Goal: Information Seeking & Learning: Learn about a topic

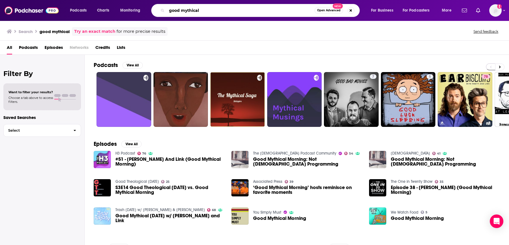
click at [209, 12] on input "good mythical" at bounding box center [241, 10] width 148 height 9
type input "good mythical morning"
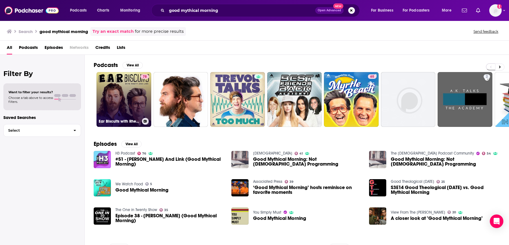
click at [121, 100] on link "78 Ear Biscuits with [PERSON_NAME] & Link" at bounding box center [124, 99] width 55 height 55
